Goal: Transaction & Acquisition: Purchase product/service

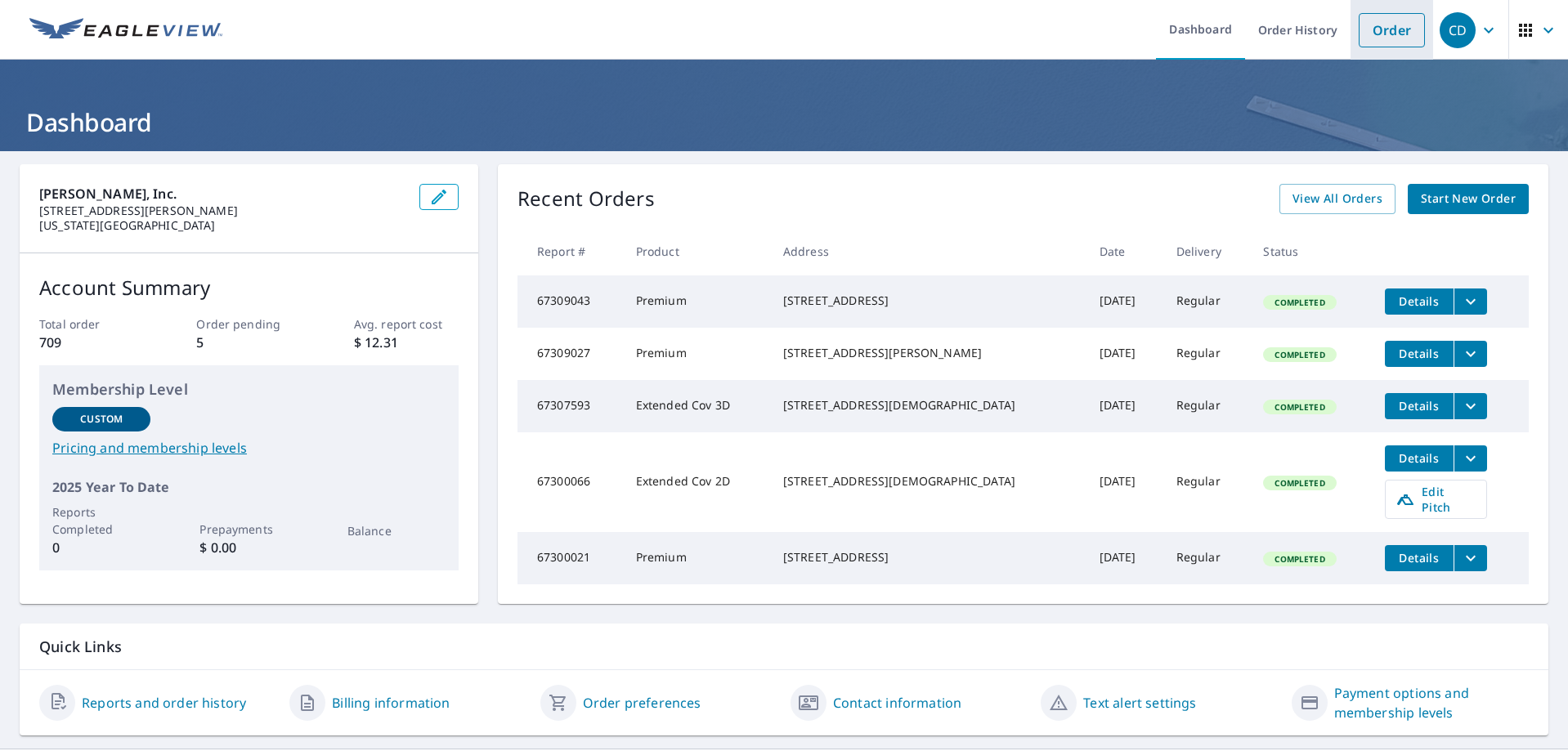
drag, startPoint x: 1386, startPoint y: 56, endPoint x: 1382, endPoint y: 44, distance: 12.6
click at [1386, 56] on li "Order" at bounding box center [1391, 30] width 83 height 59
click at [1394, 35] on link "Order" at bounding box center [1391, 31] width 66 height 35
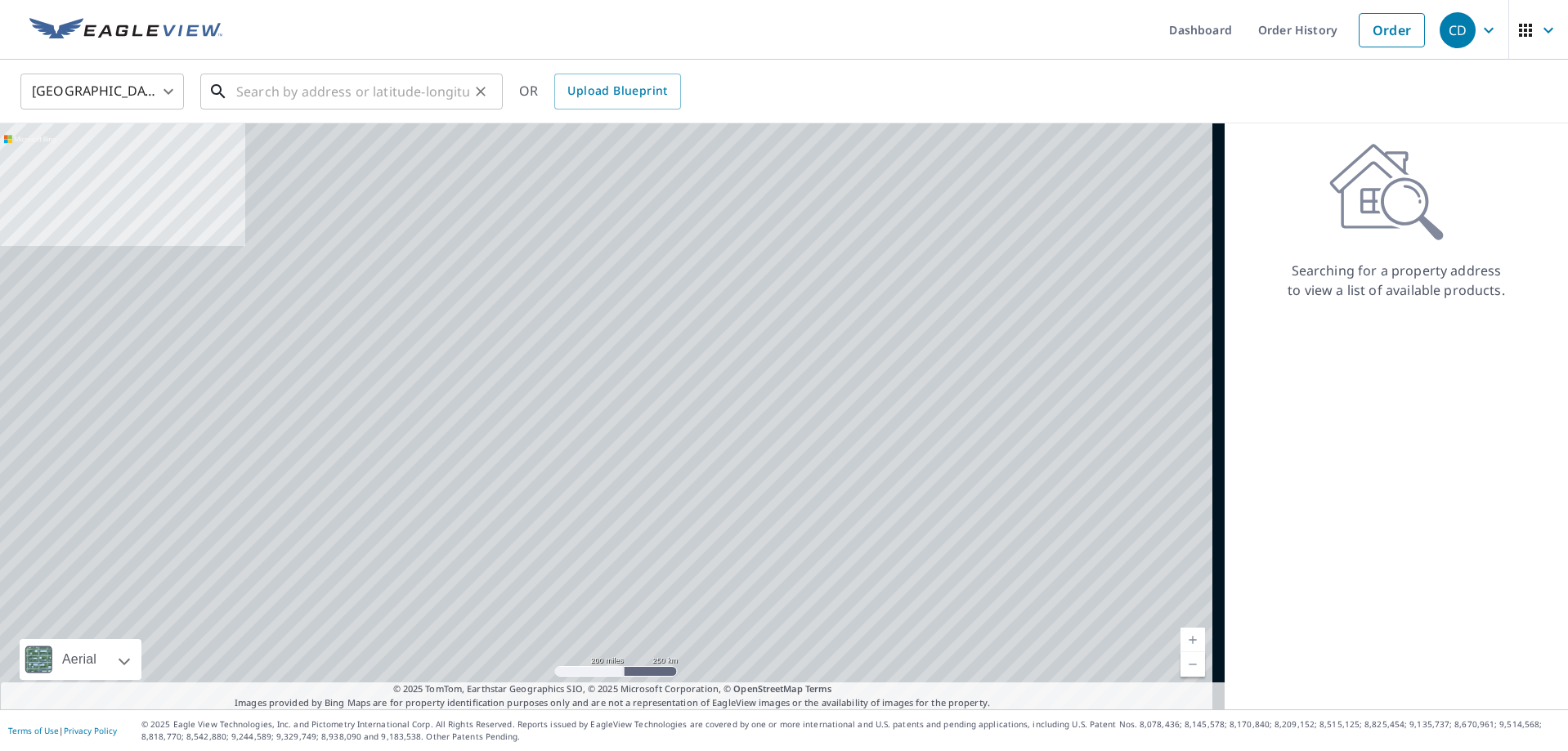
click at [351, 97] on input "text" at bounding box center [352, 92] width 233 height 46
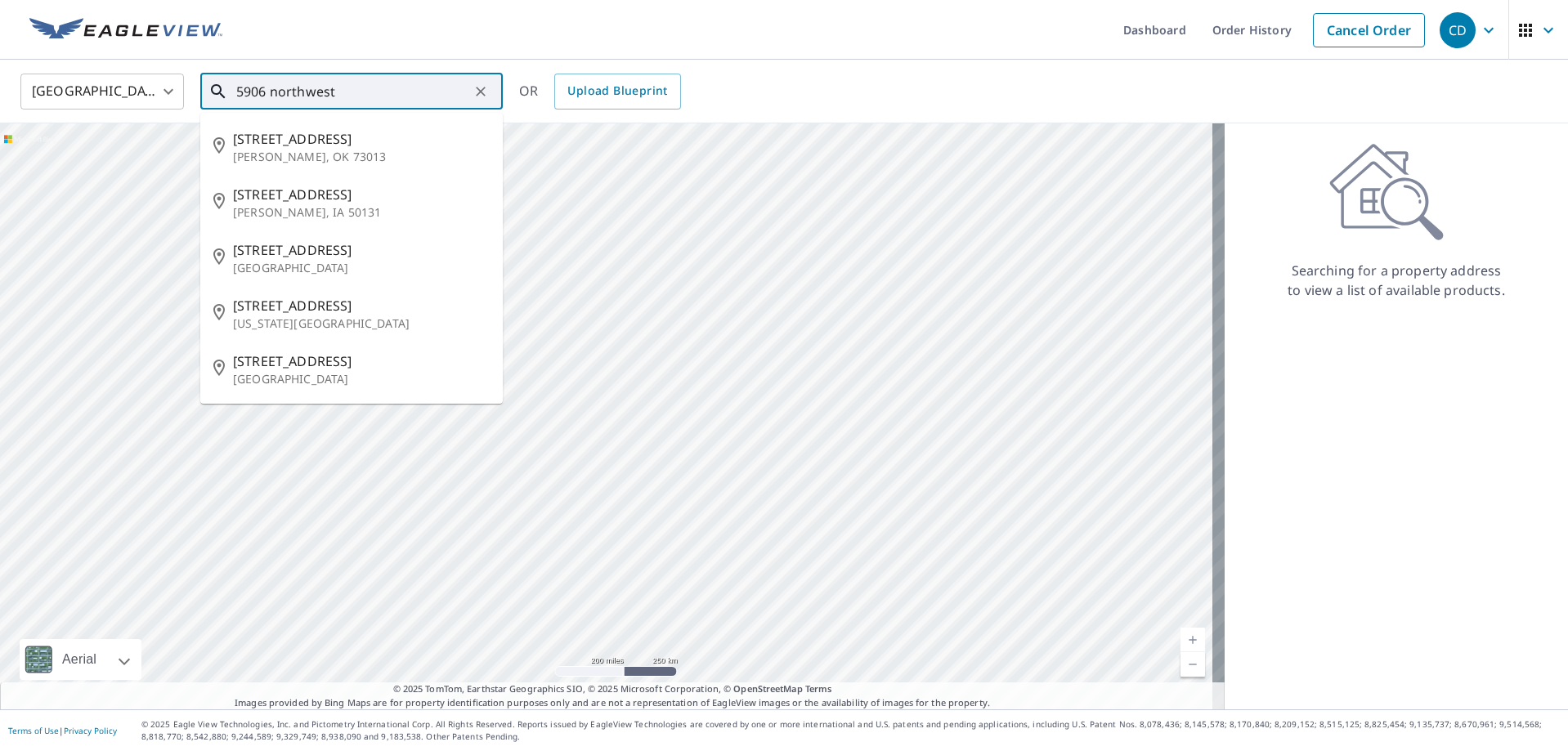
click at [362, 80] on input "5906 northwest" at bounding box center [352, 92] width 233 height 46
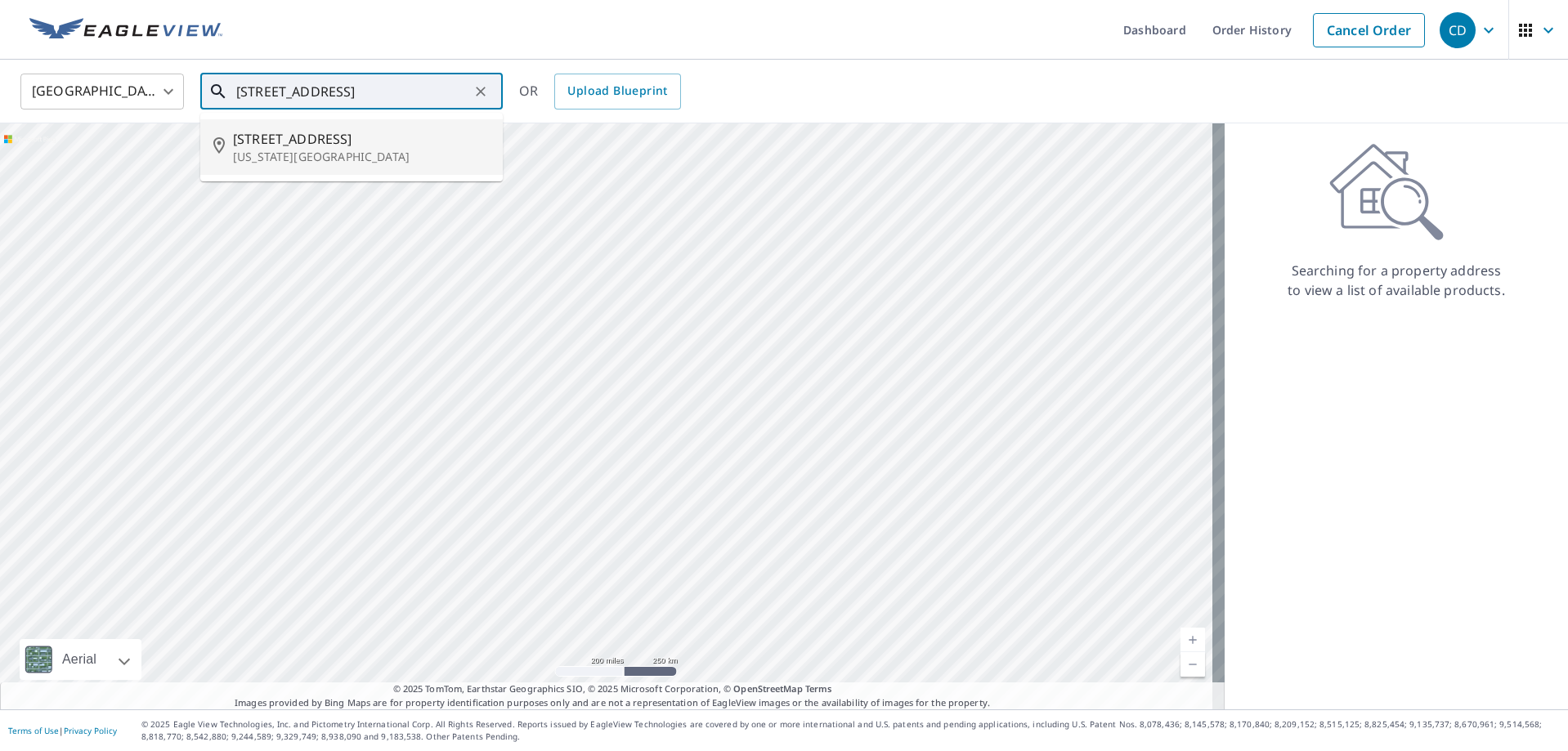
click at [353, 141] on span "[STREET_ADDRESS]" at bounding box center [361, 139] width 256 height 19
type input "[STREET_ADDRESS][US_STATE]"
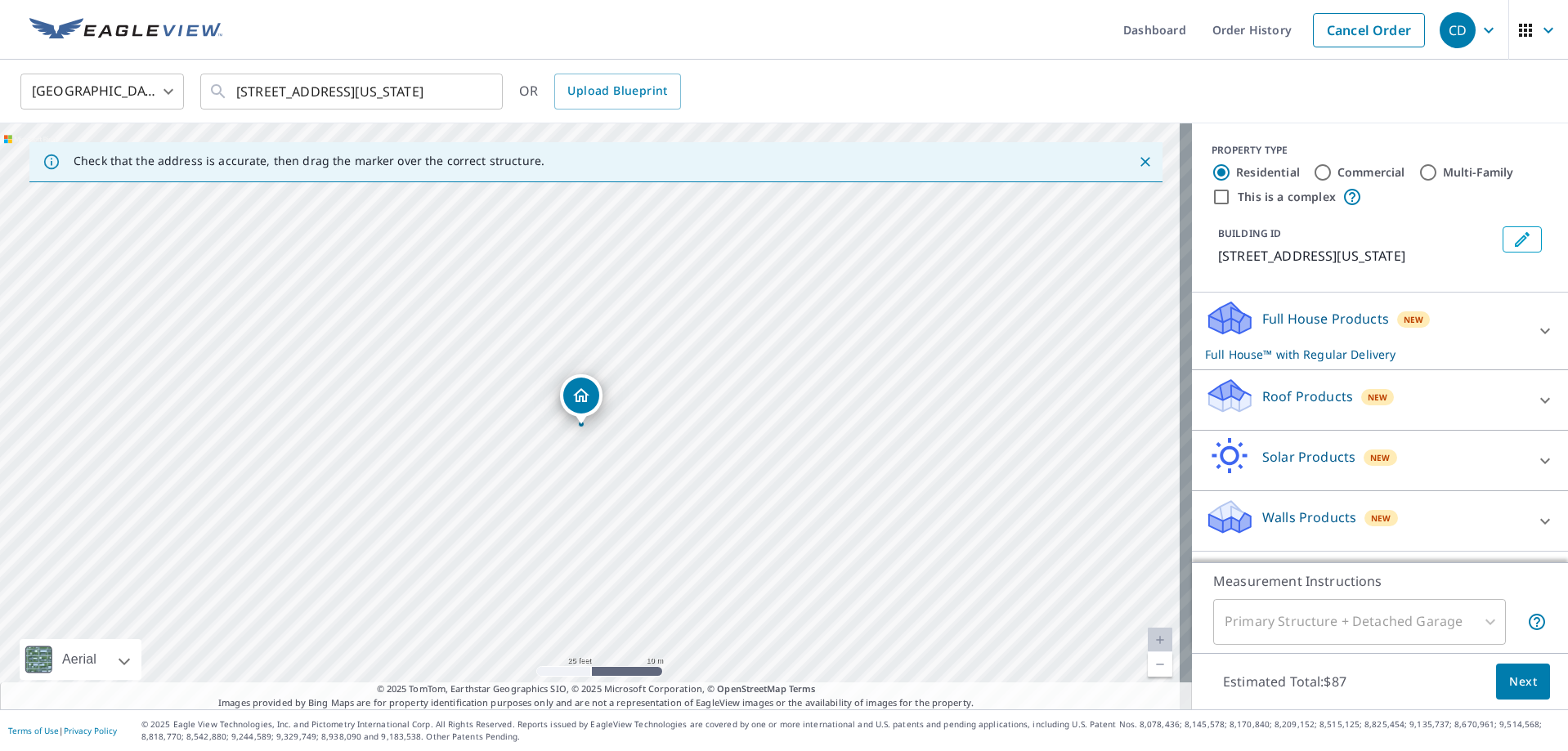
drag, startPoint x: 582, startPoint y: 411, endPoint x: 577, endPoint y: 398, distance: 13.9
click at [1314, 398] on p "Roof Products" at bounding box center [1307, 396] width 91 height 19
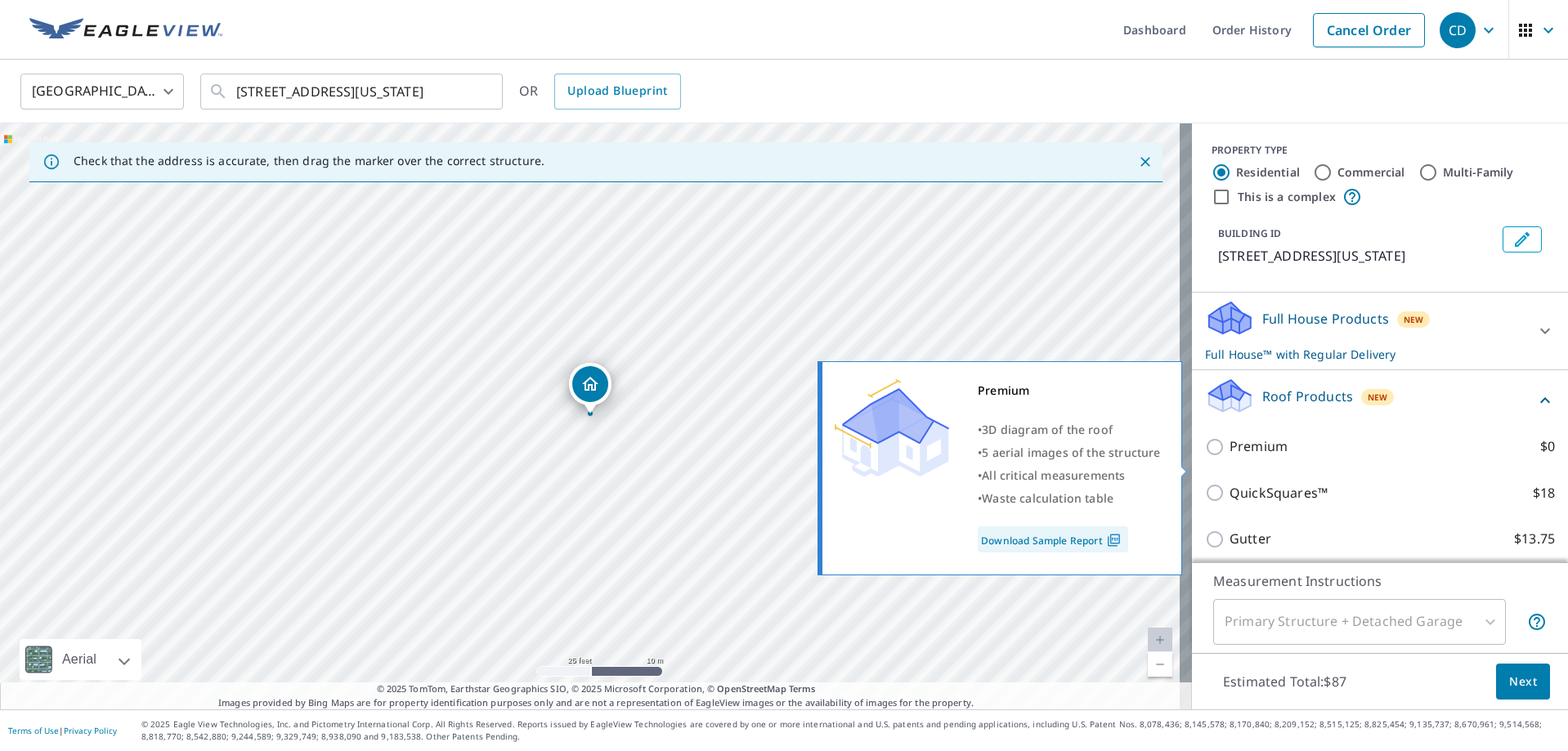
click at [1208, 457] on input "Premium $0" at bounding box center [1217, 447] width 25 height 19
checkbox input "true"
checkbox input "false"
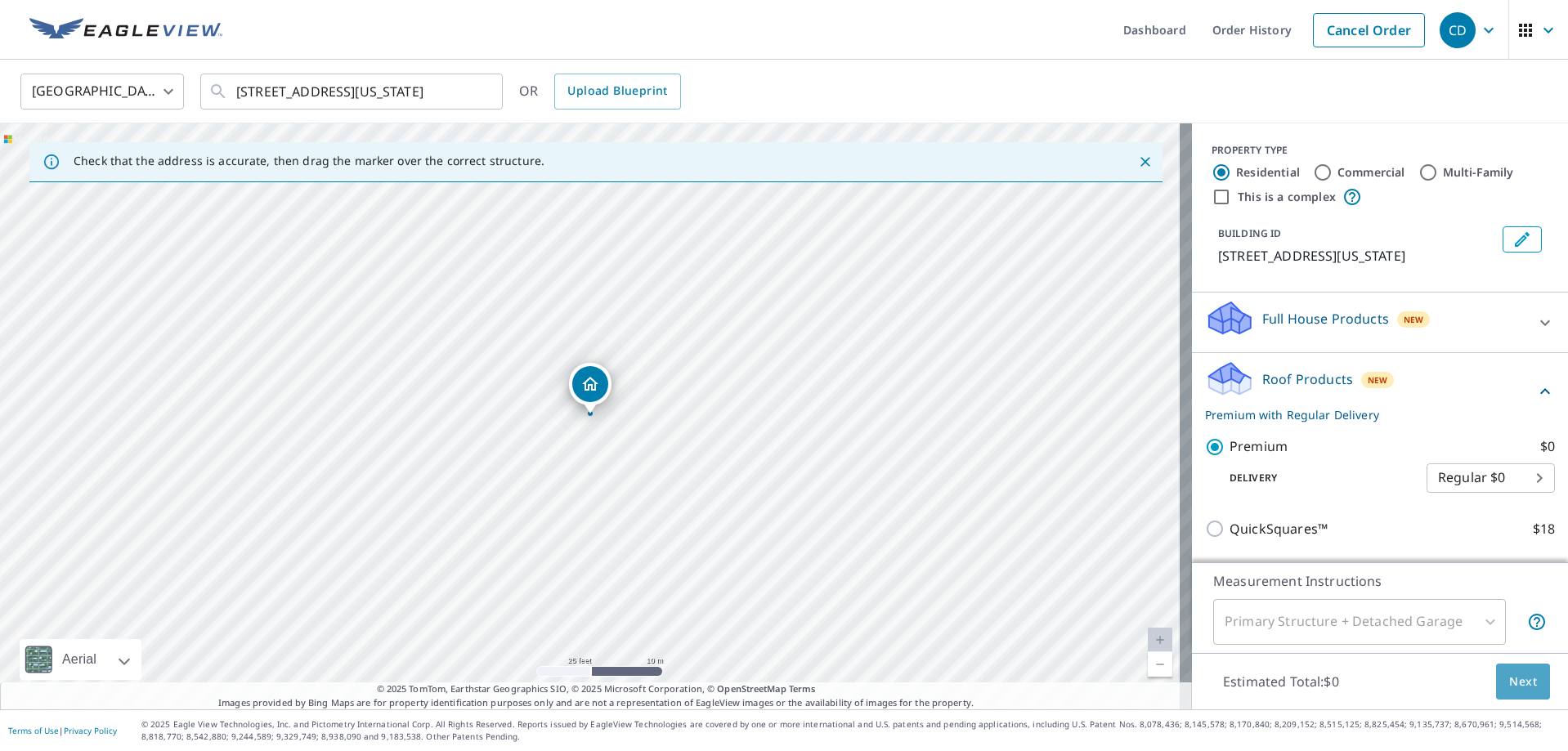
click at [1530, 687] on button "Next" at bounding box center [1523, 682] width 54 height 36
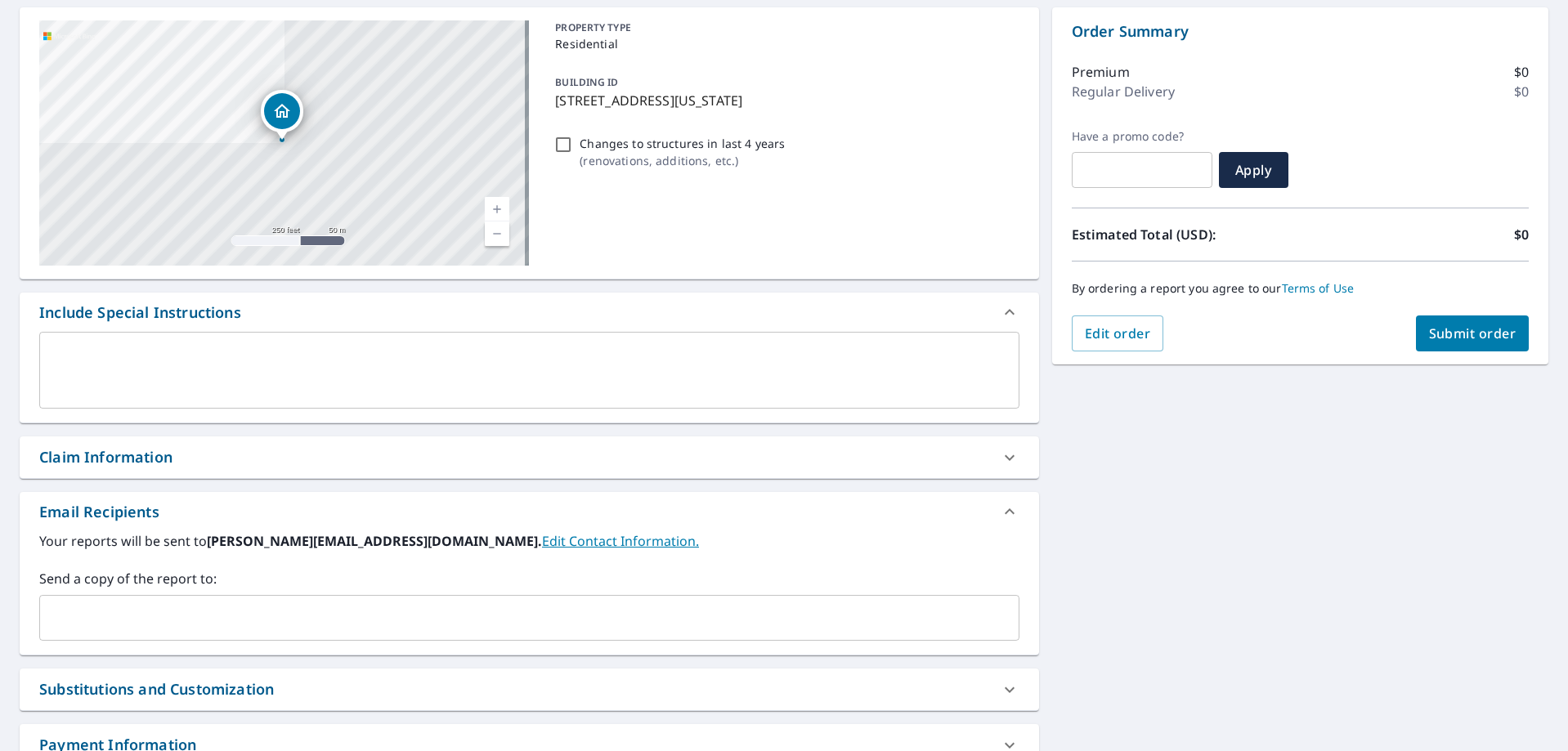
scroll to position [163, 0]
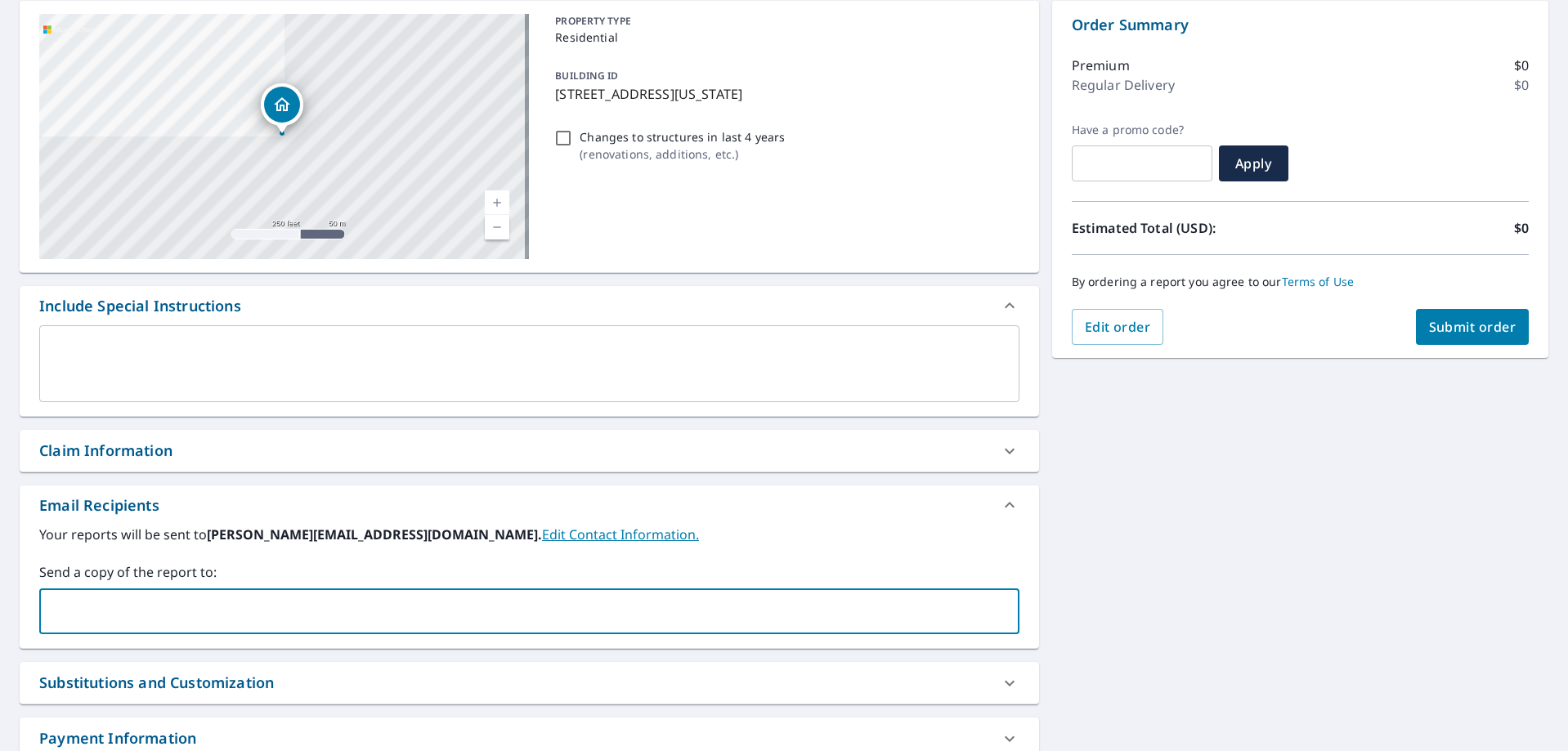
click at [107, 602] on input "text" at bounding box center [517, 611] width 940 height 31
type input "[PERSON_NAME][EMAIL_ADDRESS][DOMAIN_NAME]"
click at [1464, 305] on div "By ordering a report you agree to our Terms of Use" at bounding box center [1300, 282] width 457 height 54
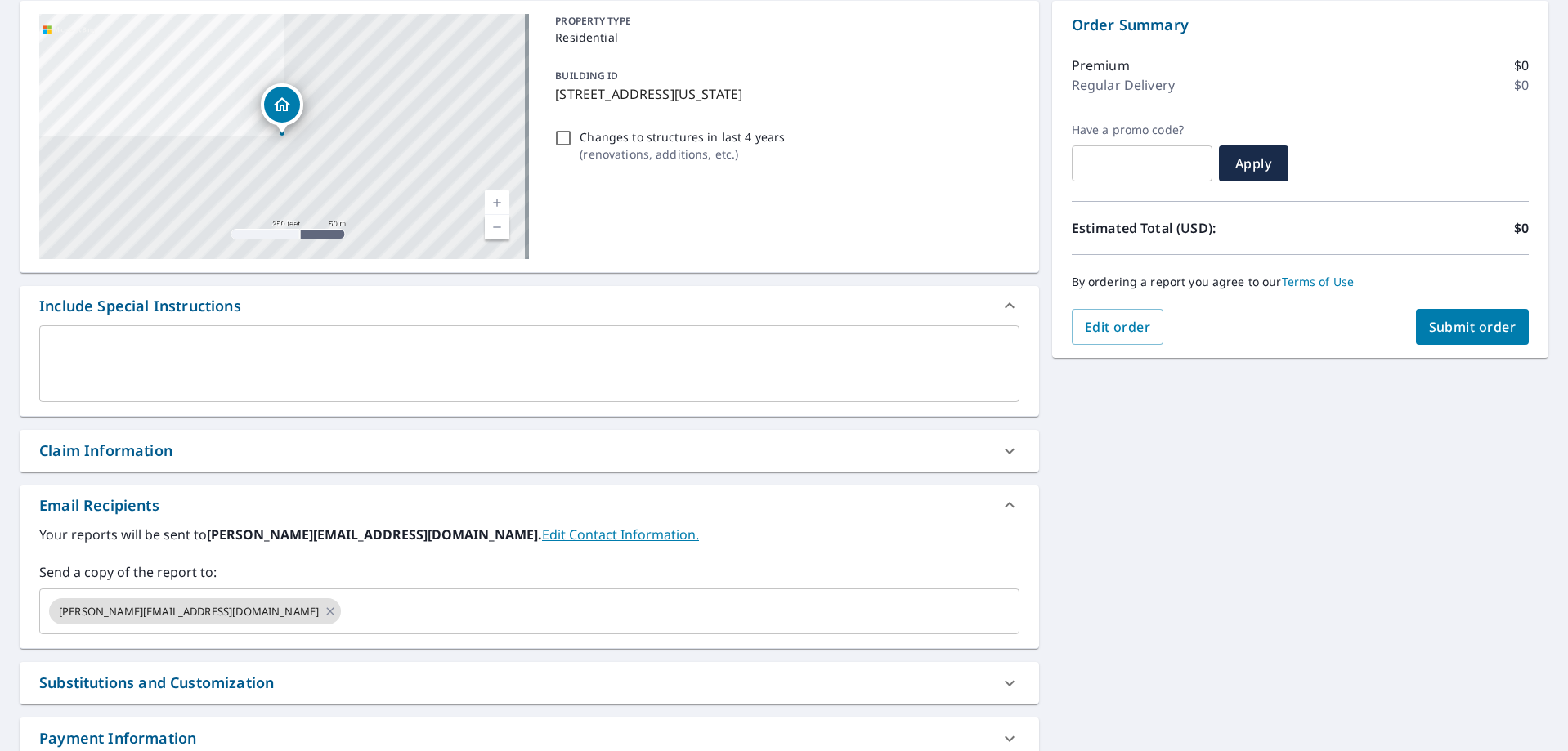
click at [1464, 322] on span "Submit order" at bounding box center [1472, 326] width 87 height 18
checkbox input "true"
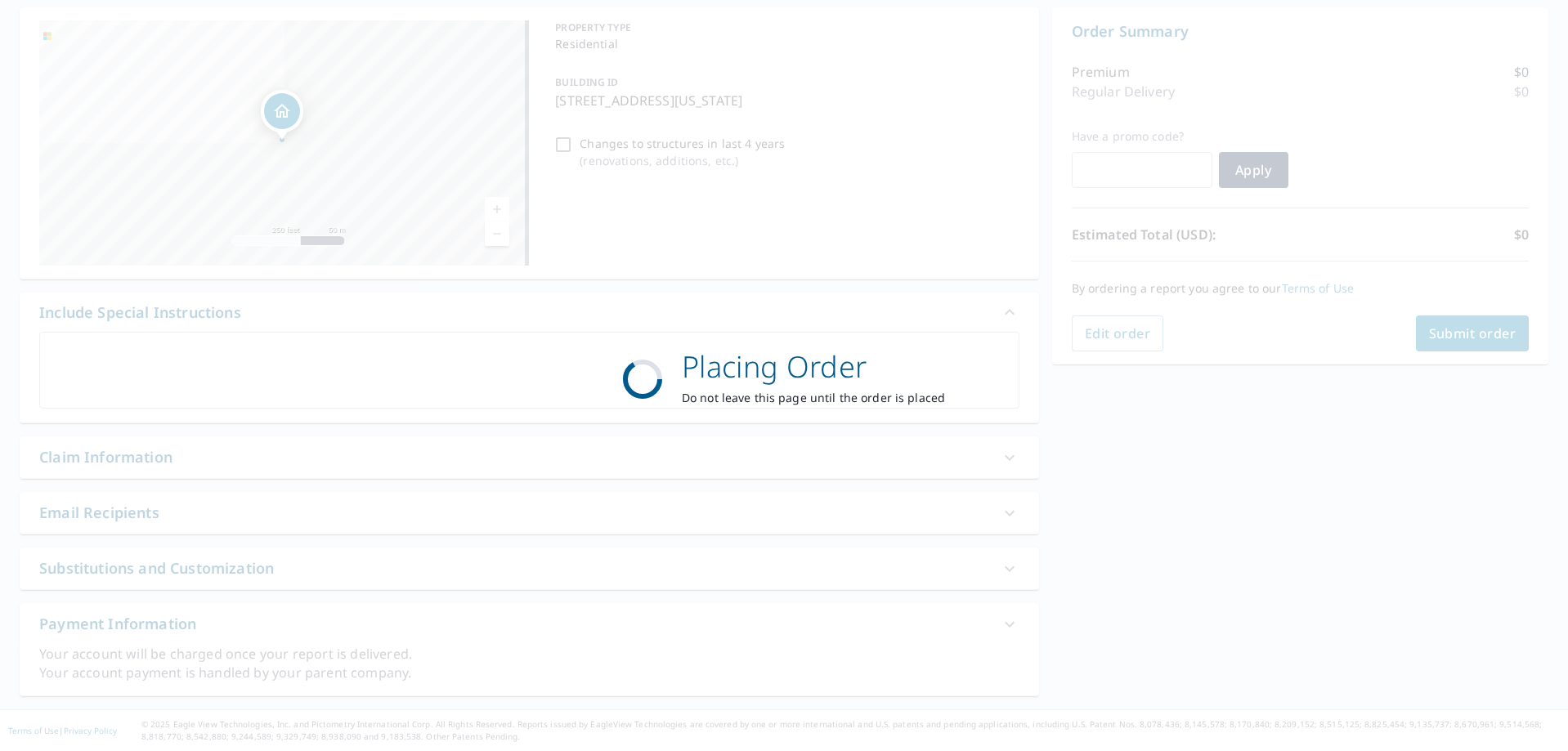
scroll to position [157, 0]
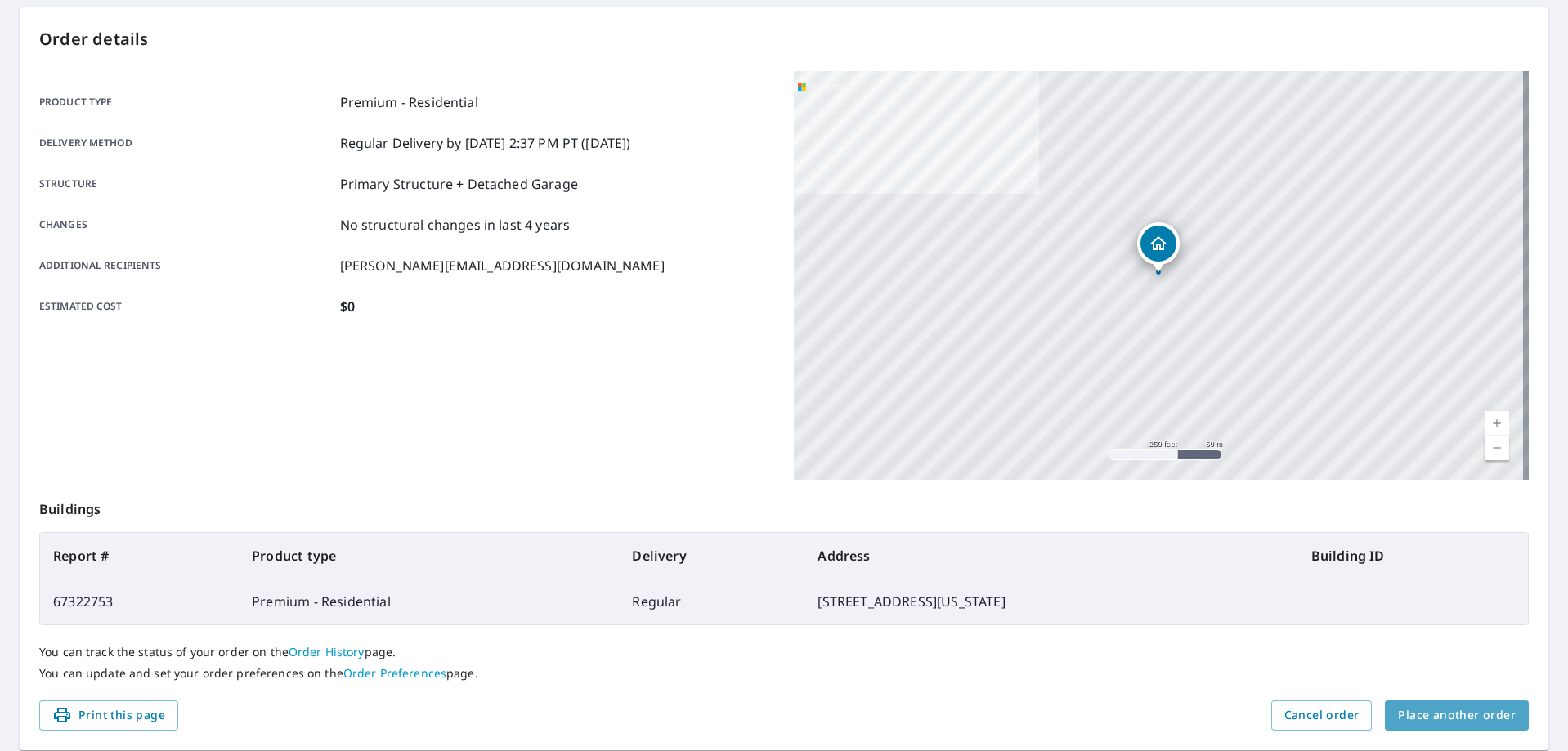
click at [1458, 711] on span "Place another order" at bounding box center [1457, 715] width 118 height 20
